Goal: Find contact information: Find contact information

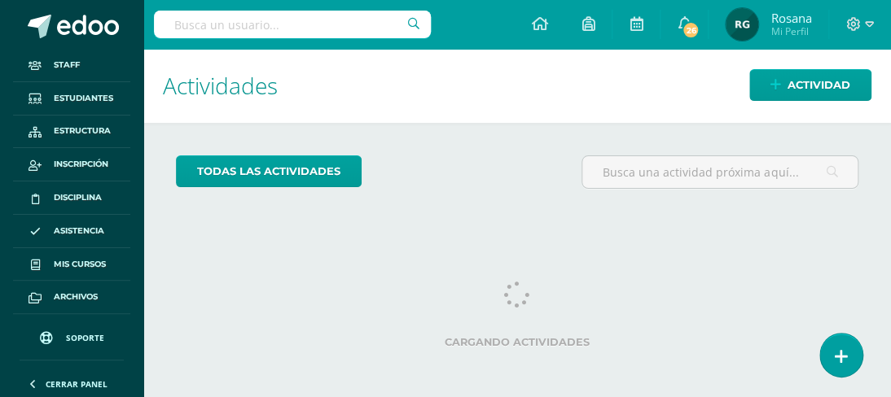
click at [198, 24] on input "text" at bounding box center [292, 25] width 277 height 28
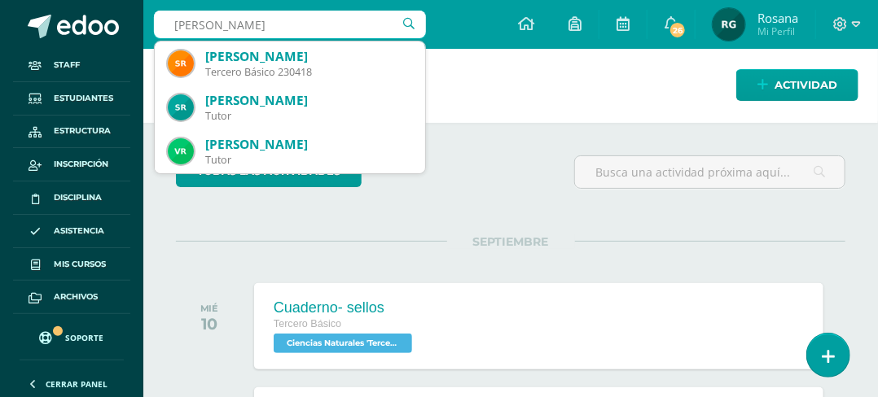
type input "[PERSON_NAME]"
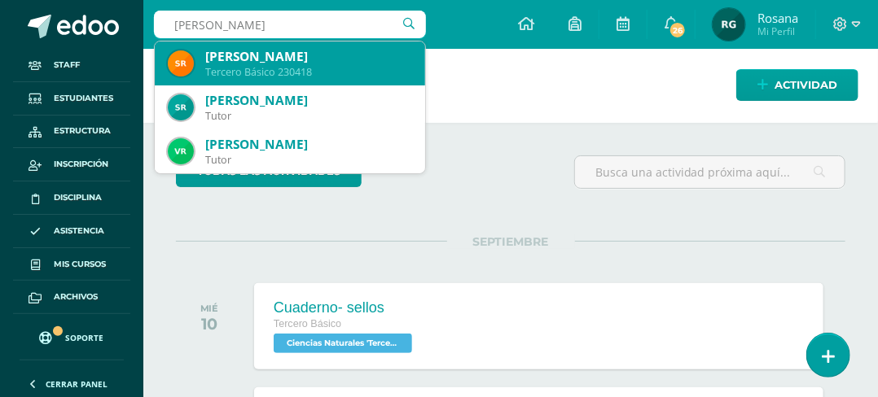
click at [293, 59] on div "[PERSON_NAME]" at bounding box center [308, 56] width 207 height 17
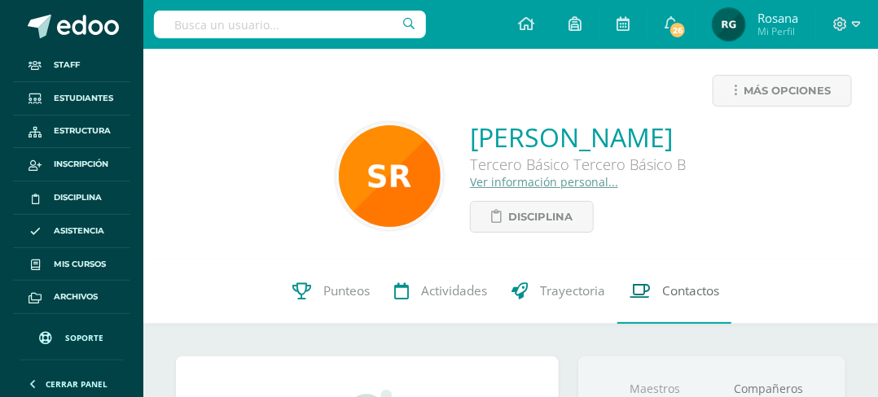
click at [690, 298] on span "Contactos" at bounding box center [690, 290] width 57 height 17
